Goal: Information Seeking & Learning: Learn about a topic

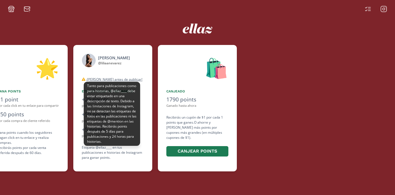
scroll to position [0, 338]
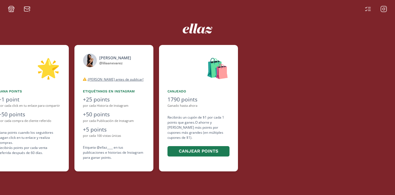
scroll to position [0, 338]
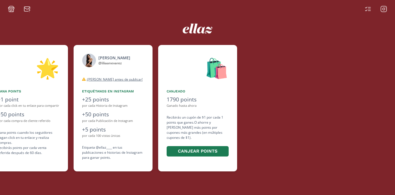
click at [388, 7] on div at bounding box center [375, 9] width 29 height 7
click at [384, 7] on icon at bounding box center [383, 9] width 7 height 7
